Goal: Connect with others: Connect with others

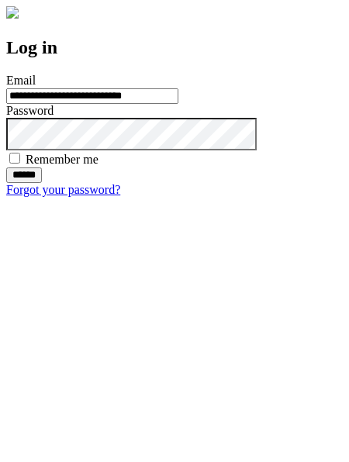
type input "**********"
click at [42, 183] on input "******" at bounding box center [24, 174] width 36 height 15
